Goal: Information Seeking & Learning: Learn about a topic

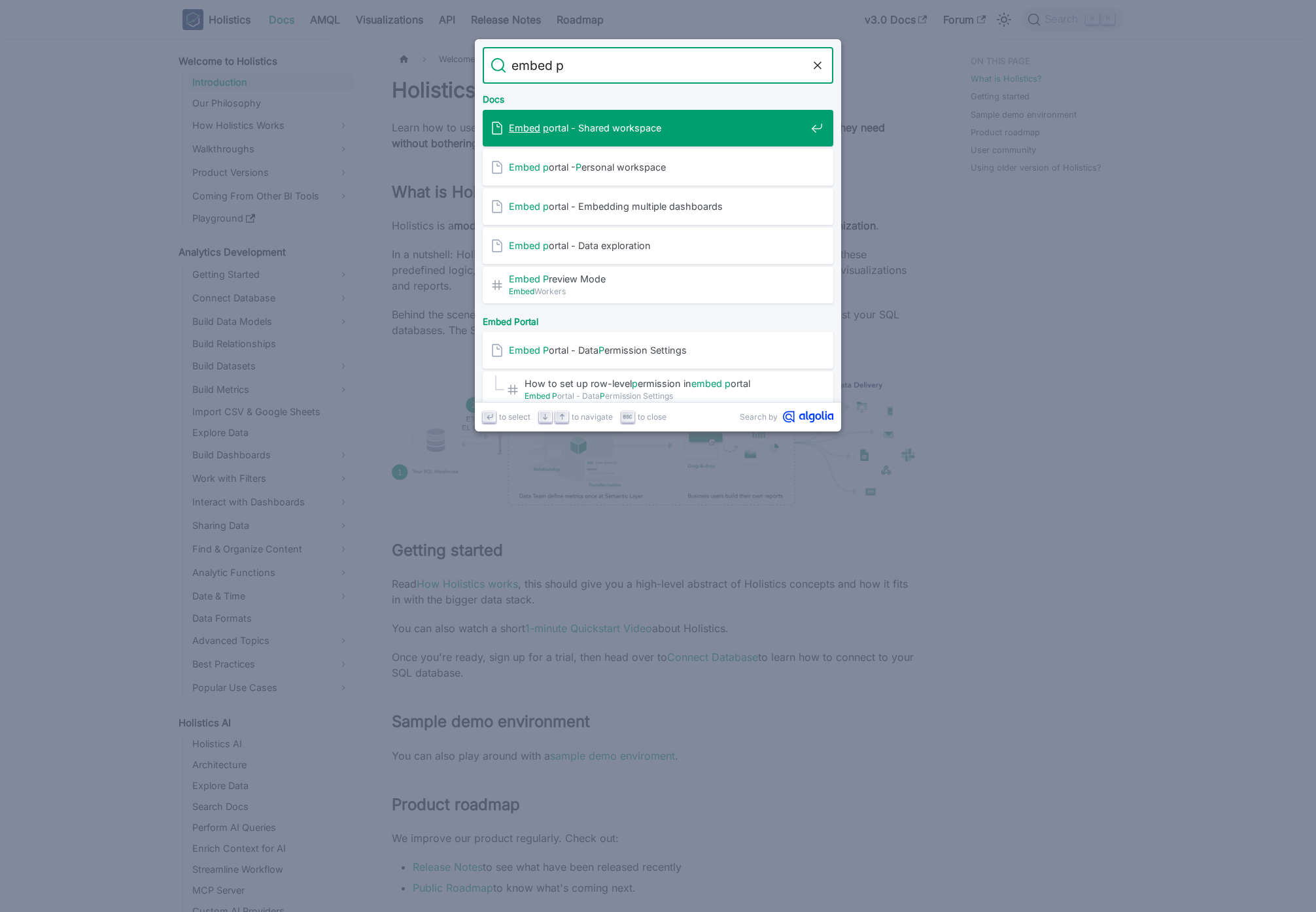
type input "embed po"
